Goal: Transaction & Acquisition: Purchase product/service

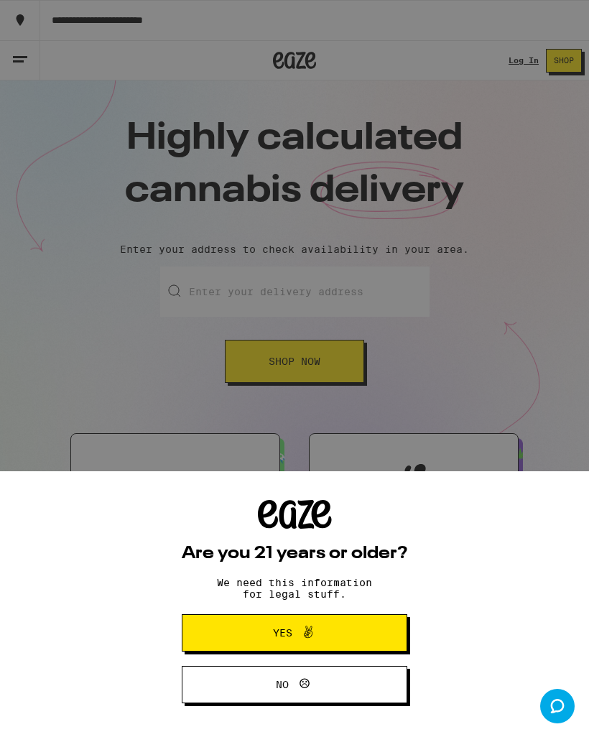
click at [296, 629] on span at bounding box center [304, 633] width 24 height 19
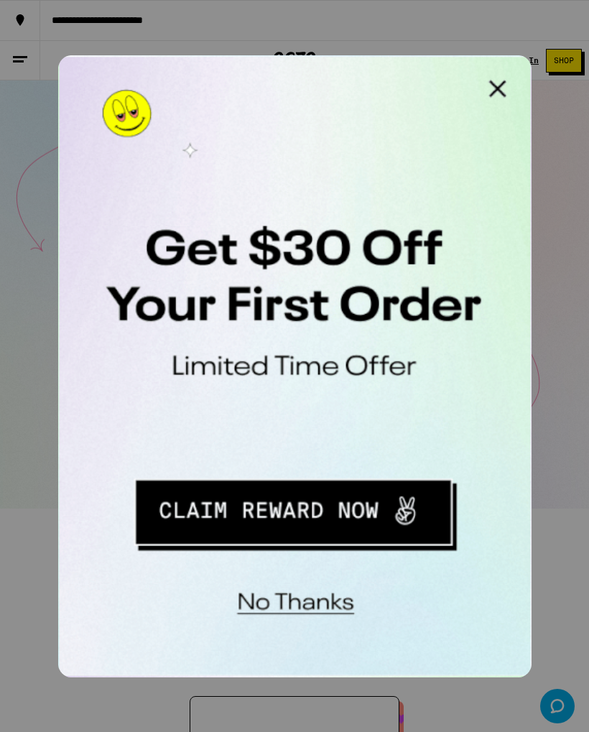
click at [176, 249] on button "Redirect to URL" at bounding box center [157, 246] width 178 height 37
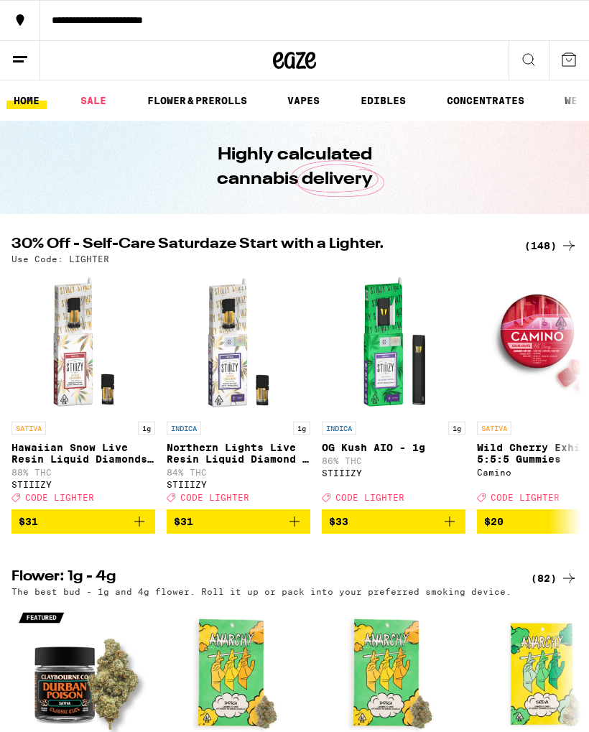
click at [529, 61] on icon at bounding box center [528, 59] width 17 height 17
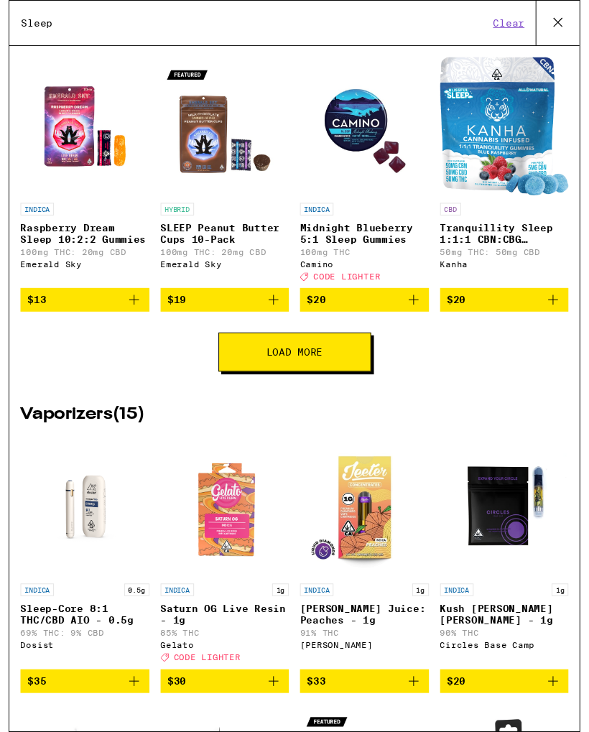
scroll to position [320, 0]
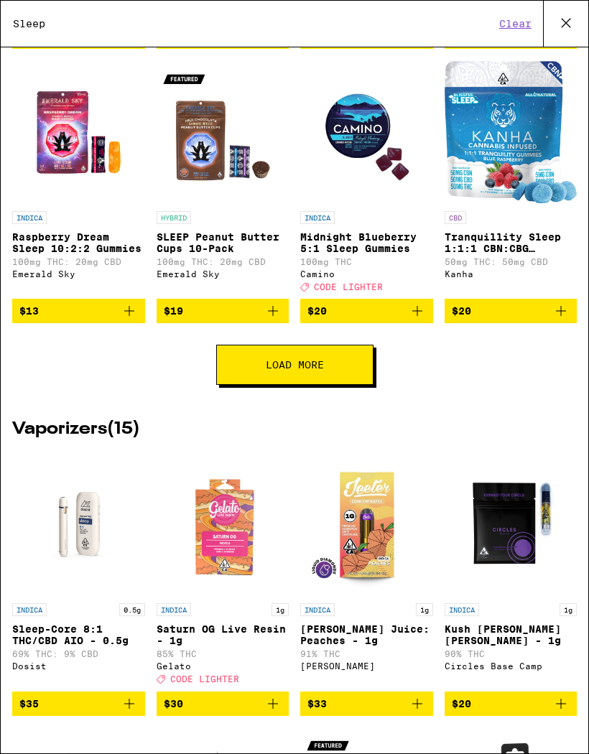
click at [311, 370] on span "Load More" at bounding box center [295, 365] width 58 height 10
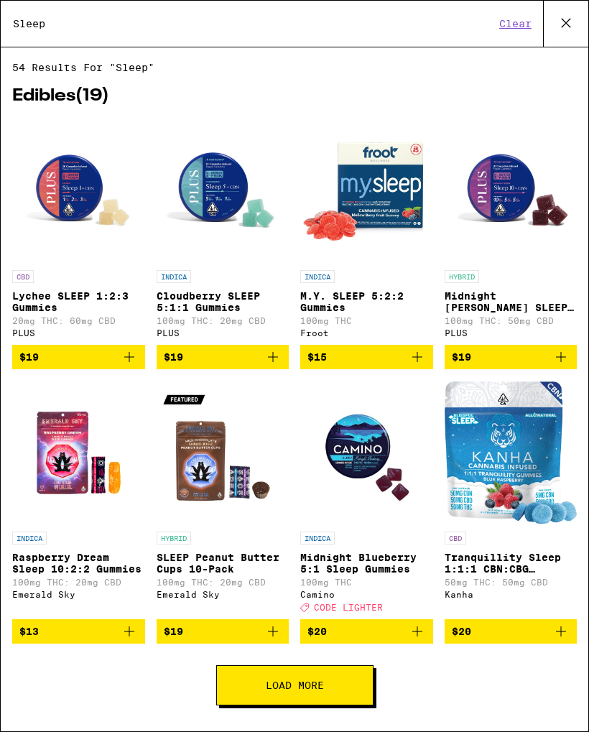
scroll to position [0, 0]
click at [312, 690] on span "Load More" at bounding box center [295, 685] width 58 height 10
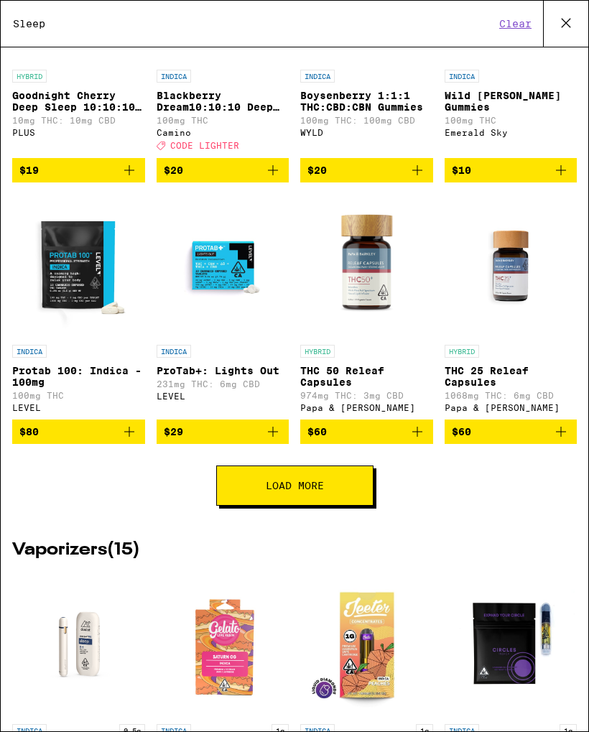
scroll to position [738, 0]
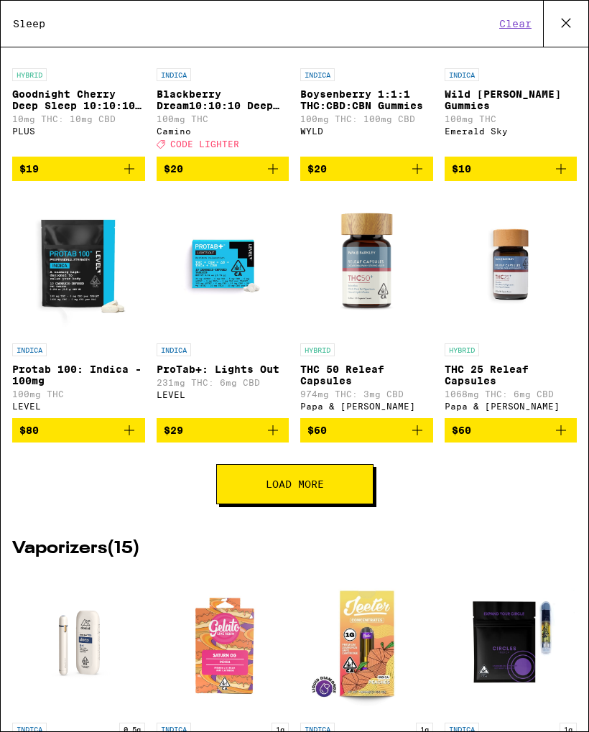
click at [320, 489] on span "Load More" at bounding box center [295, 484] width 58 height 10
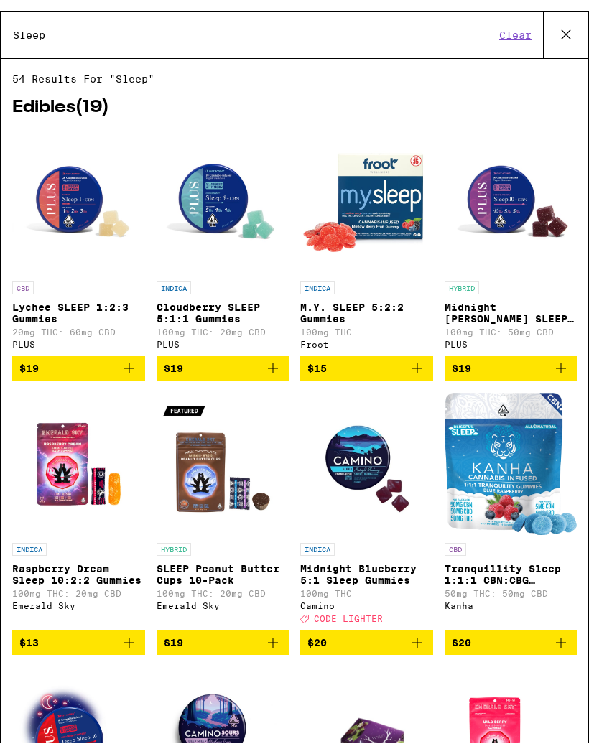
scroll to position [-1, 0]
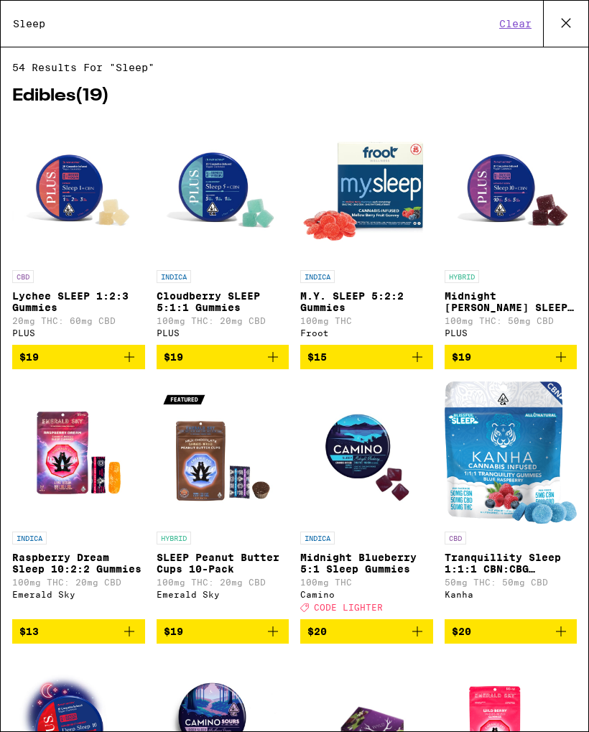
click at [68, 17] on input "Sleep" at bounding box center [253, 23] width 483 height 13
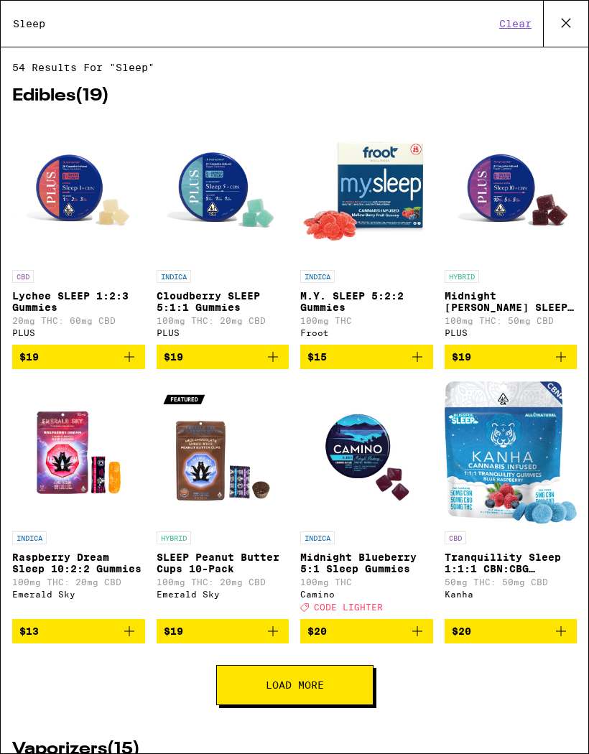
click at [66, 23] on input "Sleep" at bounding box center [253, 23] width 483 height 13
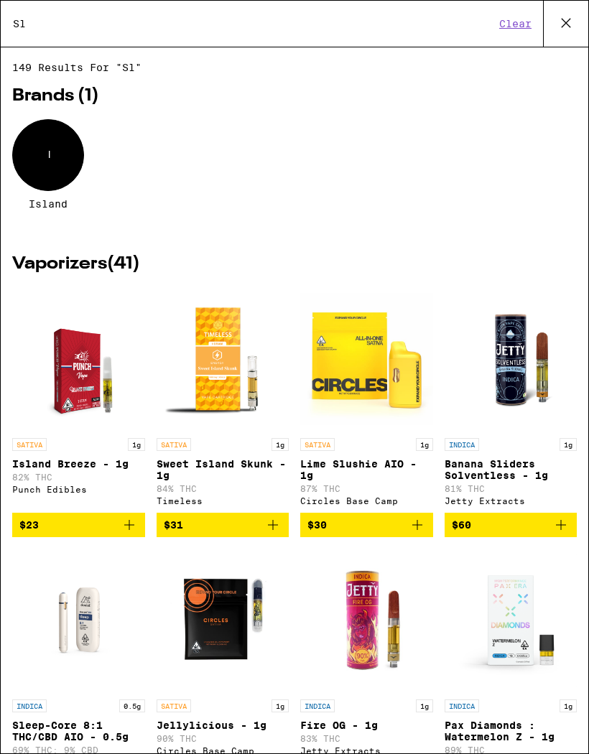
type input "S"
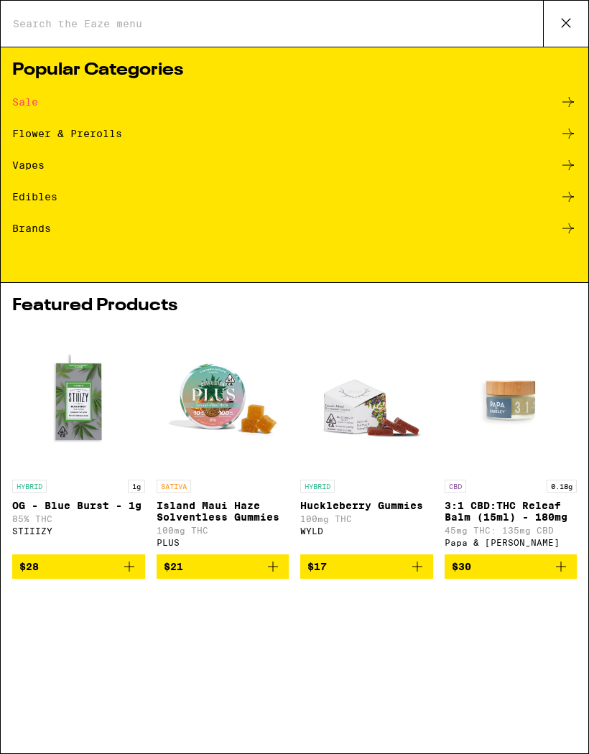
click at [39, 197] on div "Edibles" at bounding box center [34, 197] width 45 height 10
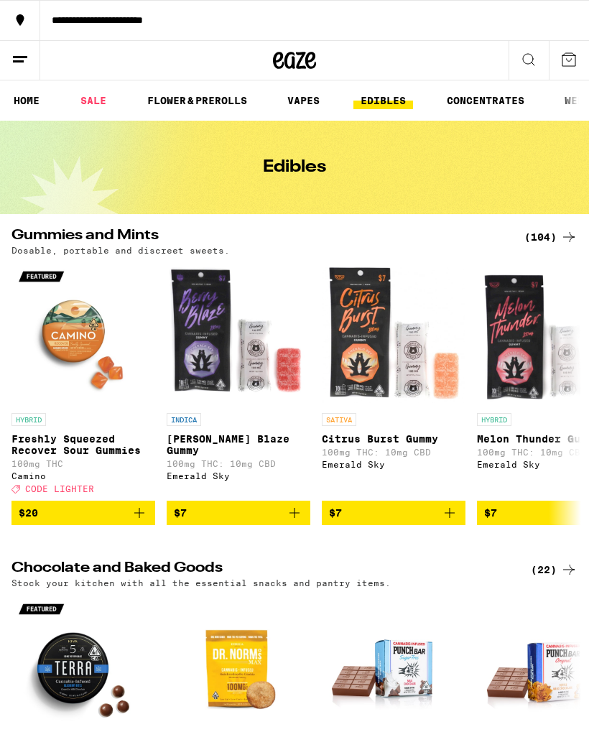
click at [534, 50] on button at bounding box center [529, 61] width 40 height 40
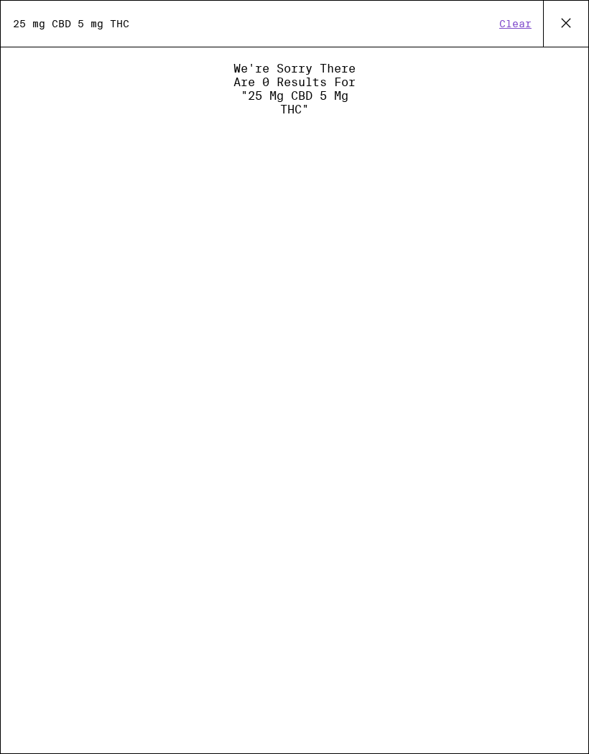
type input "25 mg CBD 5 mg THC"
click at [509, 20] on button "Clear" at bounding box center [515, 23] width 41 height 13
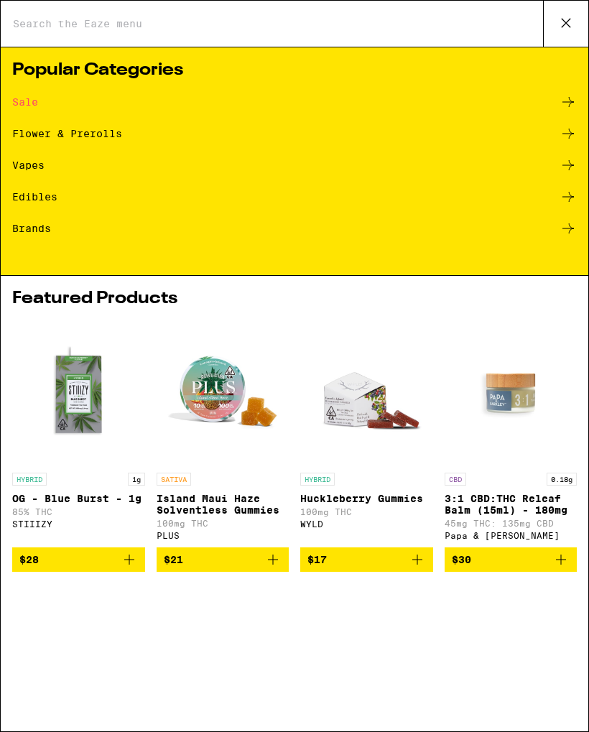
click at [22, 107] on div "Sale" at bounding box center [25, 102] width 26 height 10
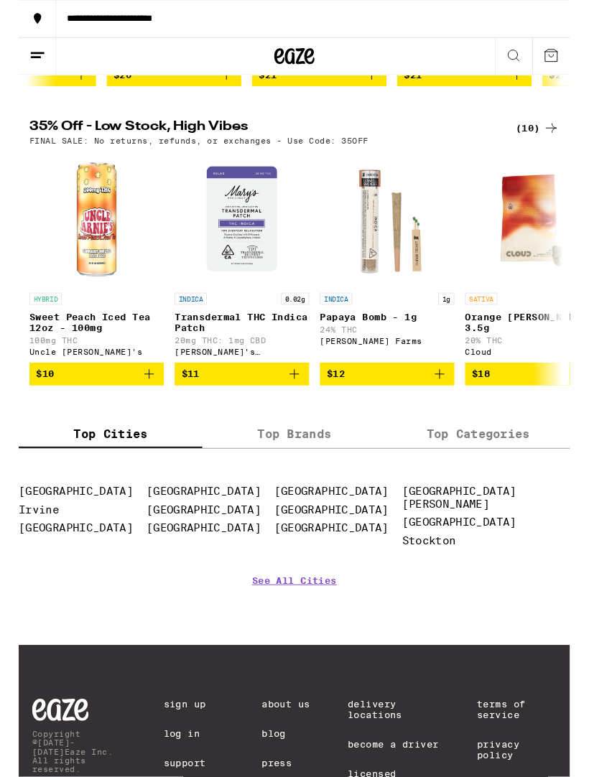
scroll to position [431, 0]
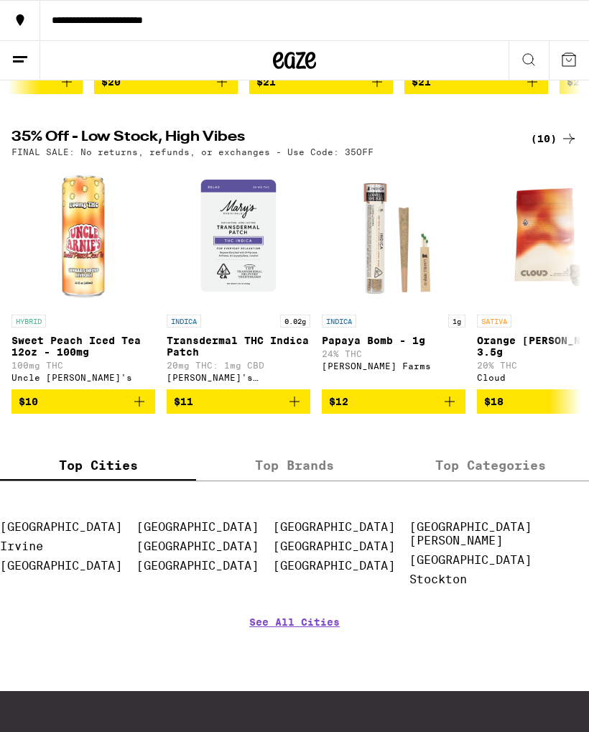
click at [305, 481] on label "Top Brands" at bounding box center [294, 465] width 196 height 31
click at [0, 0] on input "Top Brands" at bounding box center [0, 0] width 0 height 0
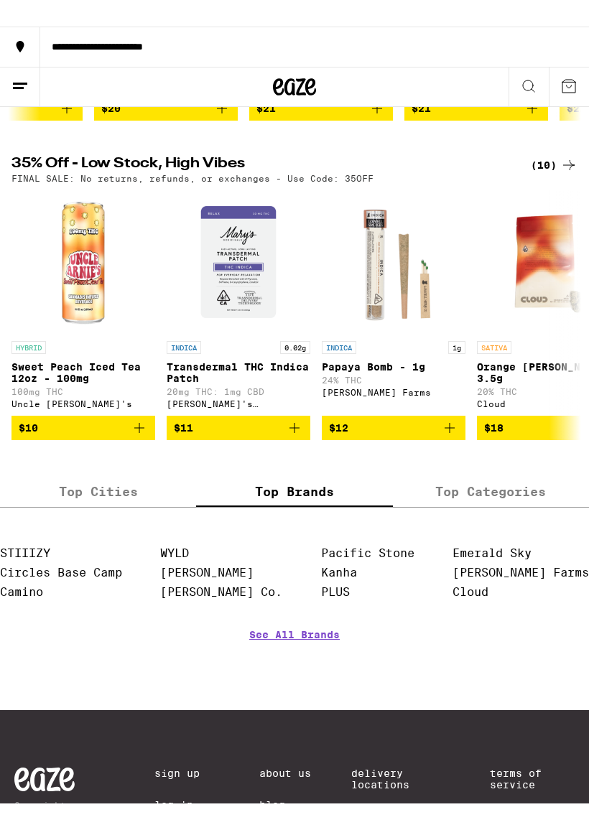
scroll to position [413, 0]
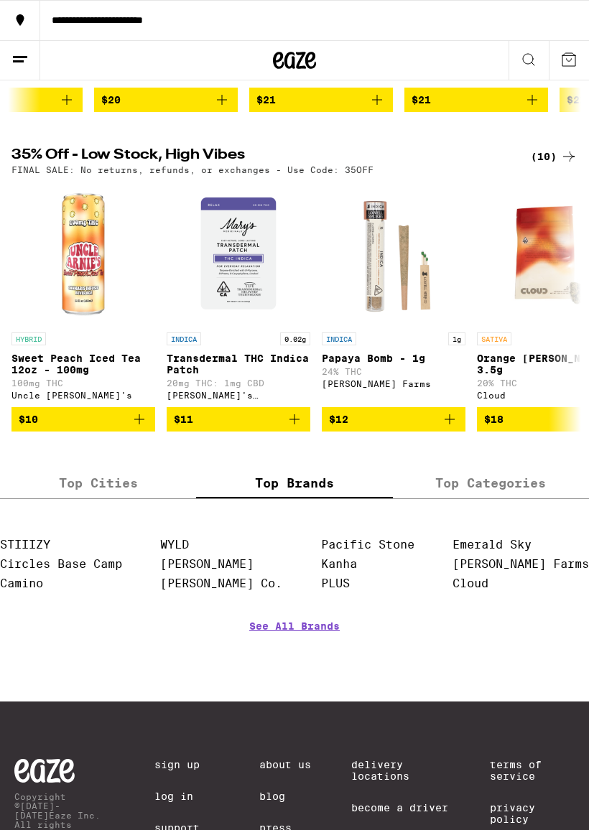
click at [473, 499] on label "Top Categories" at bounding box center [491, 483] width 196 height 31
click at [0, 0] on input "Top Categories" at bounding box center [0, 0] width 0 height 0
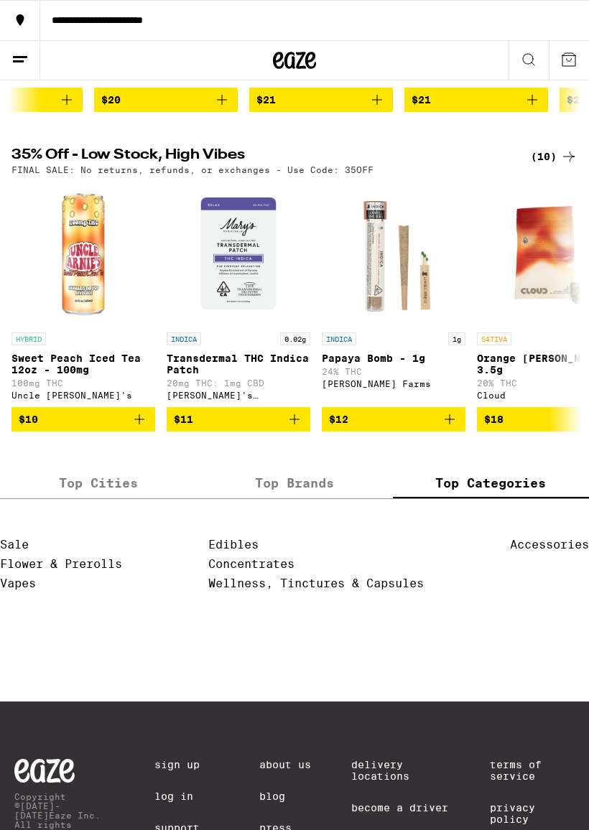
click at [232, 552] on link "Edibles" at bounding box center [233, 545] width 50 height 14
